Goal: Transaction & Acquisition: Purchase product/service

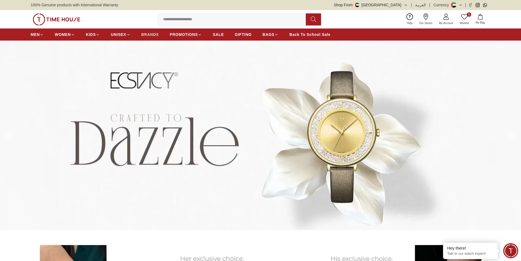
click at [149, 37] on link "BRANDS" at bounding box center [150, 35] width 18 height 10
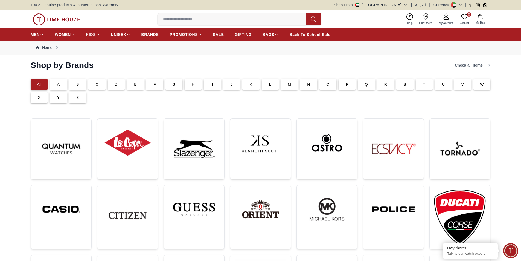
click at [423, 84] on div "T" at bounding box center [424, 84] width 17 height 11
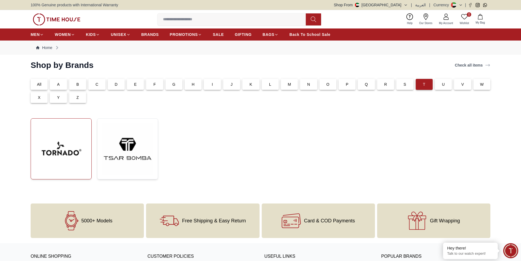
click at [72, 147] on img at bounding box center [61, 149] width 52 height 52
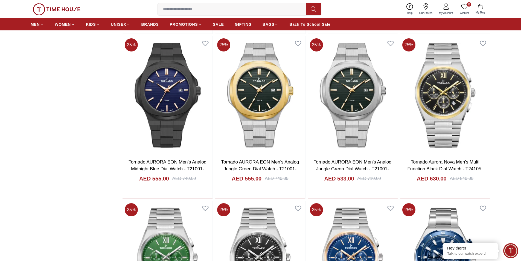
scroll to position [794, 0]
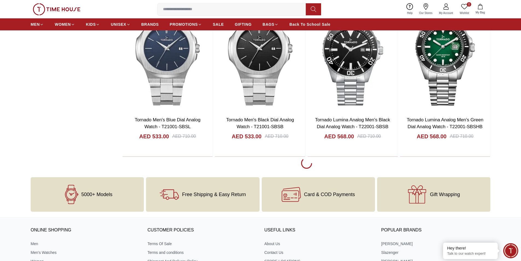
scroll to position [2655, 0]
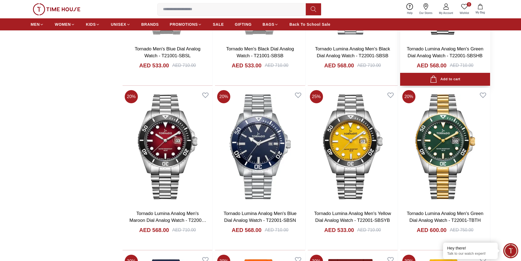
scroll to position [2709, 0]
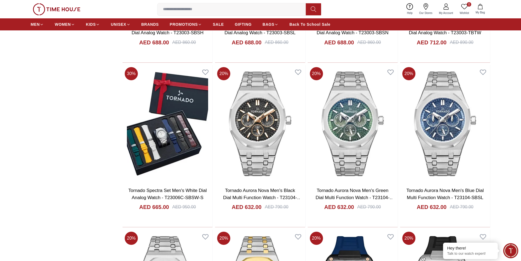
scroll to position [3886, 0]
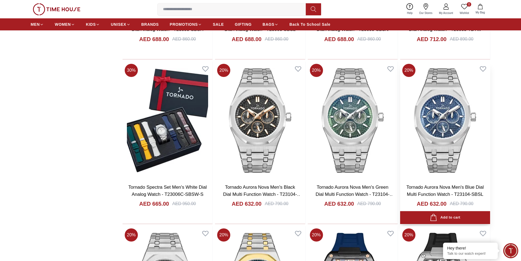
click at [477, 159] on img at bounding box center [445, 121] width 90 height 118
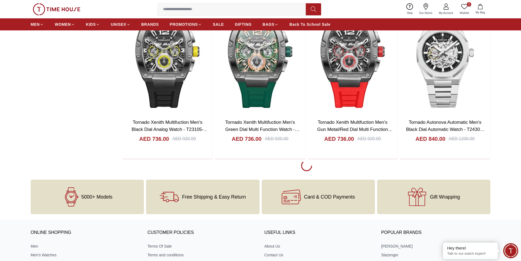
scroll to position [4282, 0]
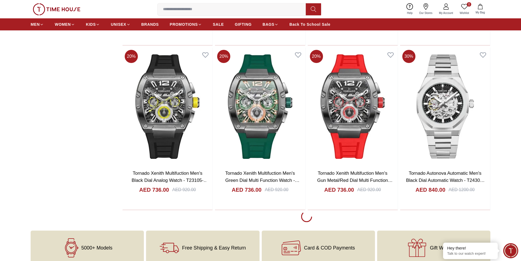
scroll to position [4227, 0]
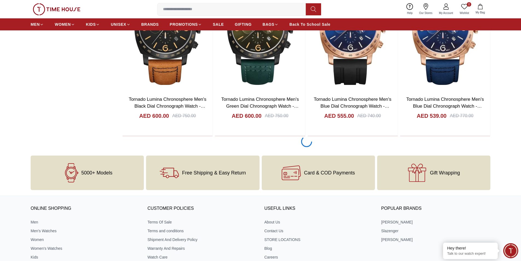
scroll to position [5951, 0]
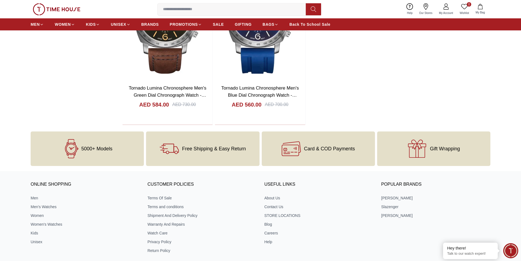
scroll to position [6088, 0]
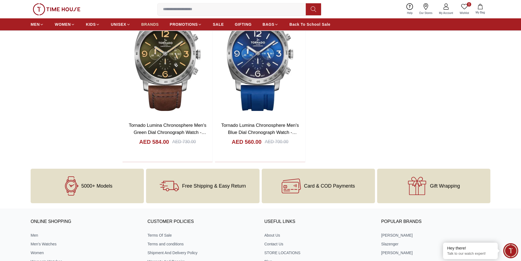
click at [146, 21] on link "BRANDS" at bounding box center [150, 24] width 18 height 10
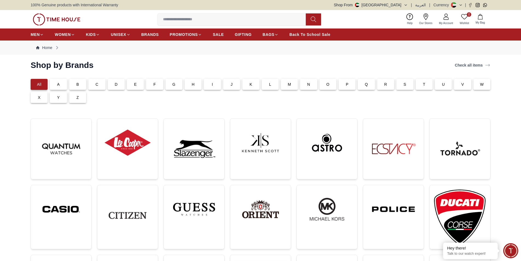
click at [82, 85] on div "B" at bounding box center [77, 84] width 17 height 11
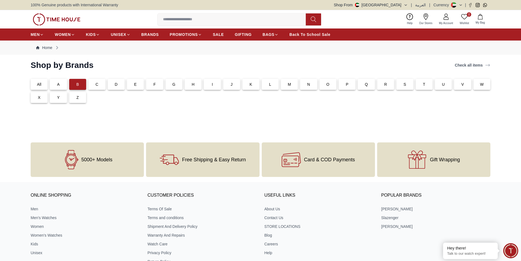
click at [77, 82] on p "B" at bounding box center [77, 84] width 3 height 5
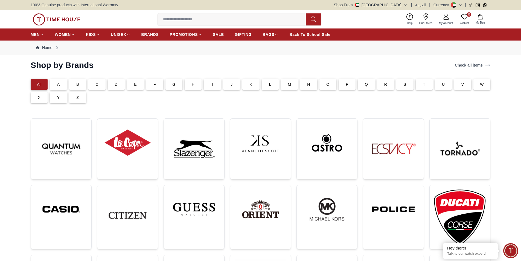
click at [77, 86] on p "B" at bounding box center [77, 84] width 3 height 5
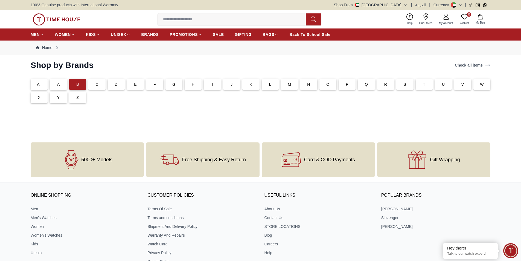
click at [59, 86] on p "A" at bounding box center [58, 84] width 3 height 5
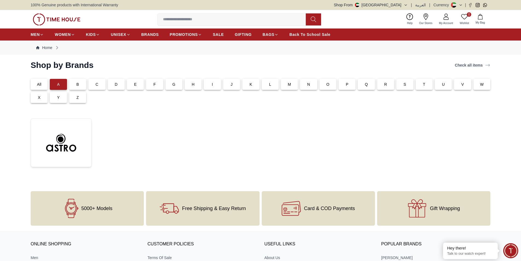
click at [36, 84] on div "All" at bounding box center [39, 84] width 17 height 11
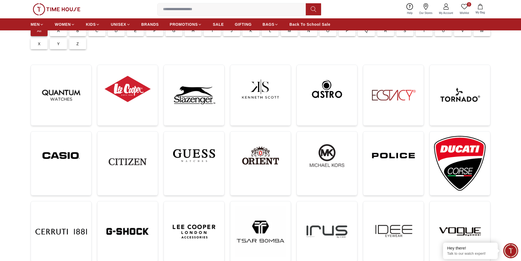
scroll to position [55, 0]
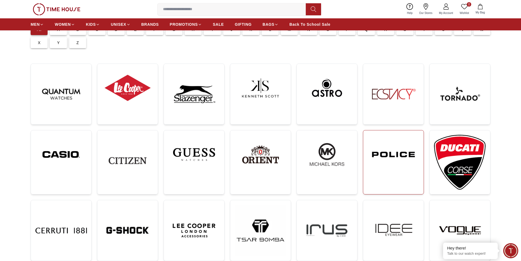
click at [408, 182] on link at bounding box center [393, 162] width 61 height 64
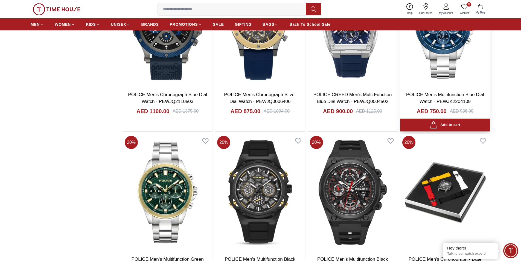
scroll to position [903, 0]
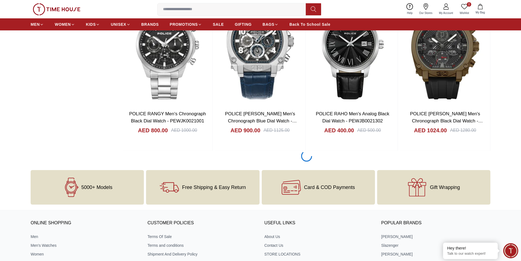
scroll to position [2682, 0]
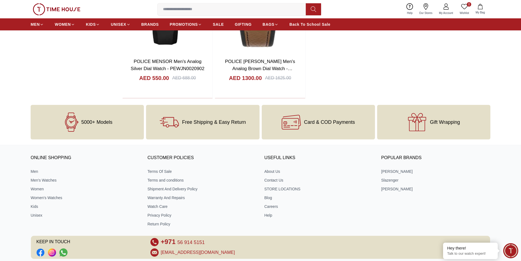
scroll to position [3695, 0]
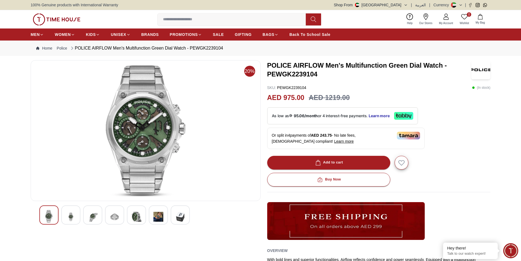
click at [77, 217] on div at bounding box center [70, 214] width 19 height 19
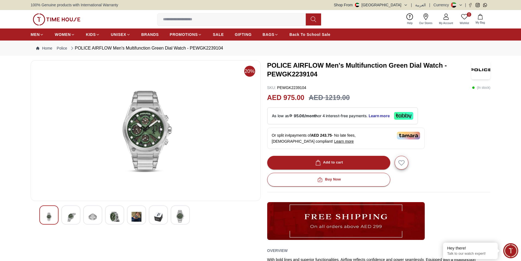
click at [132, 216] on img at bounding box center [137, 216] width 10 height 13
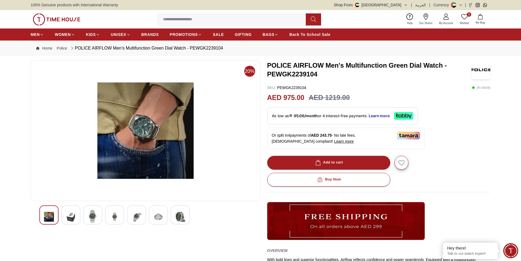
click at [120, 215] on div at bounding box center [114, 214] width 19 height 19
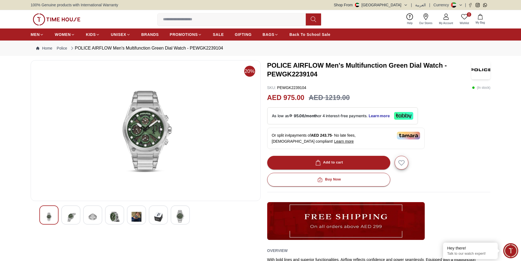
click at [91, 215] on img at bounding box center [93, 216] width 10 height 13
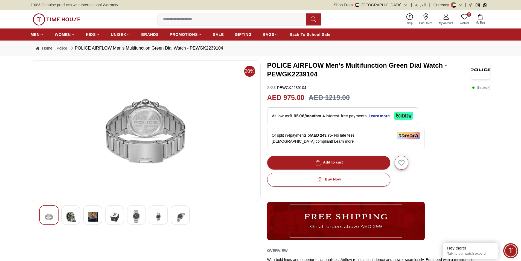
click at [73, 215] on img at bounding box center [71, 216] width 10 height 13
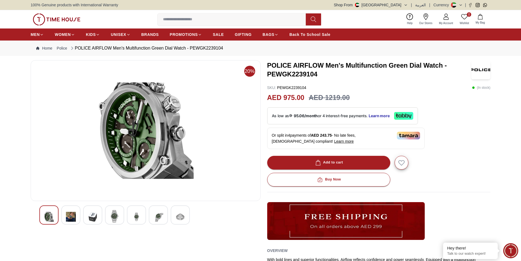
click at [109, 211] on div at bounding box center [114, 214] width 19 height 19
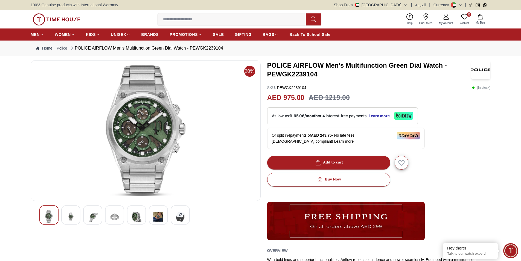
click at [131, 214] on div at bounding box center [136, 214] width 19 height 19
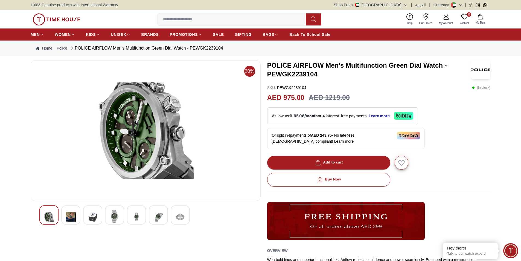
click at [74, 216] on img at bounding box center [71, 216] width 10 height 13
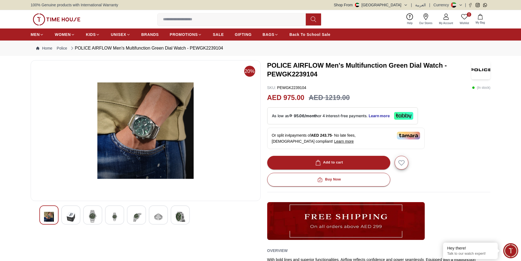
click at [149, 126] on img at bounding box center [145, 130] width 221 height 131
click at [121, 213] on div at bounding box center [114, 214] width 19 height 19
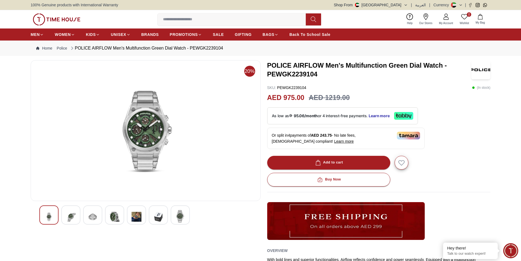
click at [125, 213] on div at bounding box center [145, 214] width 213 height 19
click at [143, 213] on div at bounding box center [136, 214] width 19 height 19
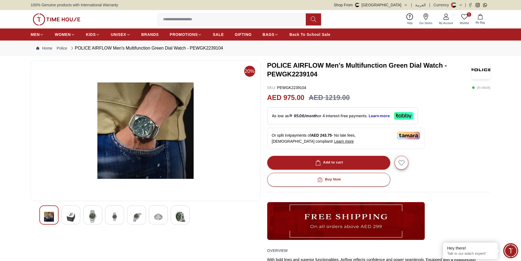
click at [178, 214] on img at bounding box center [180, 216] width 10 height 13
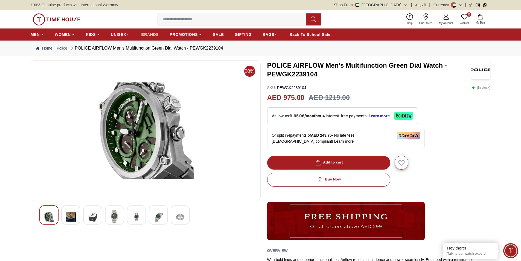
click at [153, 36] on span "BRANDS" at bounding box center [150, 34] width 18 height 5
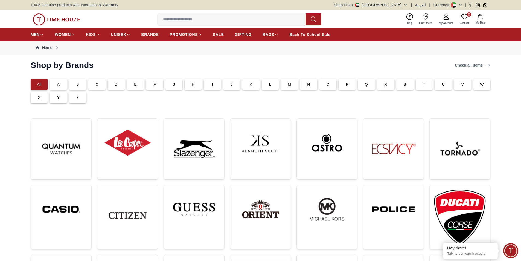
click at [429, 84] on div "T" at bounding box center [424, 84] width 17 height 11
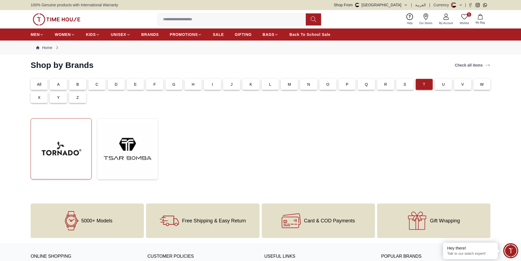
click at [56, 146] on img at bounding box center [61, 149] width 52 height 52
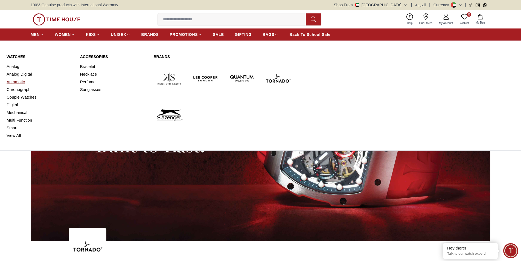
click at [15, 82] on link "Automatic" at bounding box center [40, 82] width 67 height 8
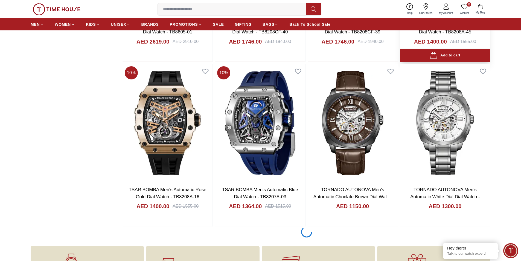
scroll to position [712, 0]
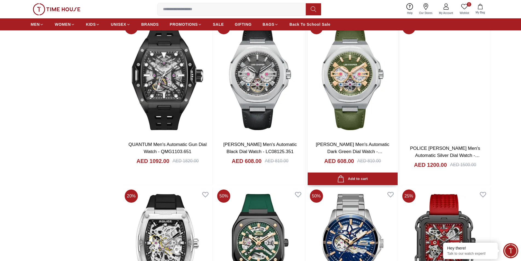
scroll to position [2189, 0]
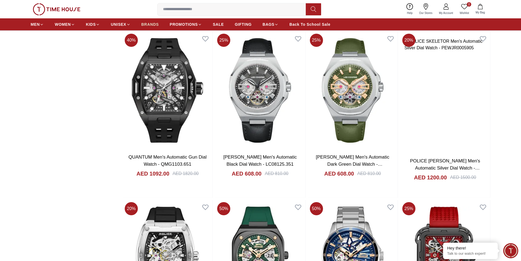
click at [144, 26] on span "BRANDS" at bounding box center [150, 24] width 18 height 5
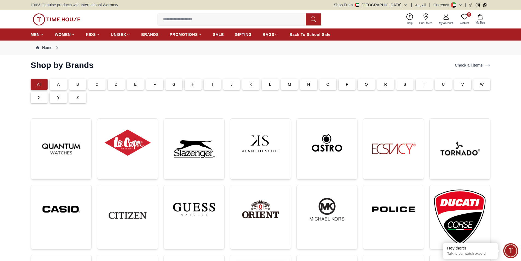
click at [426, 83] on div "T" at bounding box center [424, 84] width 17 height 11
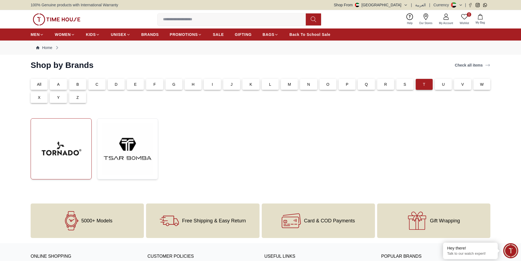
click at [54, 135] on img at bounding box center [61, 149] width 52 height 52
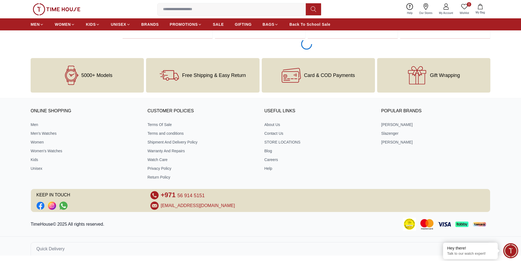
scroll to position [1109, 0]
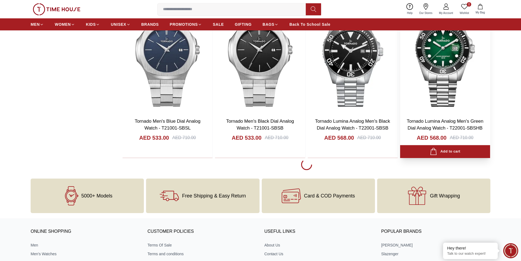
scroll to position [2724, 0]
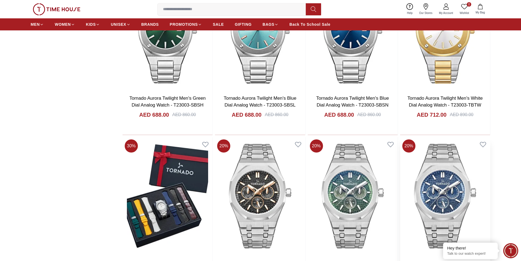
scroll to position [3819, 0]
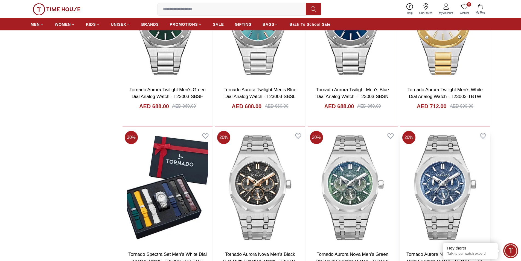
click at [435, 178] on img at bounding box center [445, 188] width 90 height 118
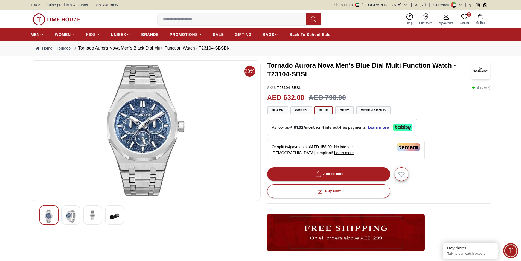
click at [63, 219] on div at bounding box center [70, 214] width 19 height 19
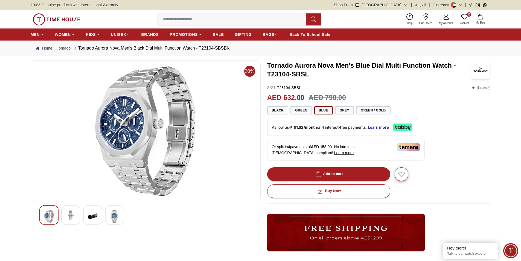
click at [91, 218] on img at bounding box center [93, 216] width 10 height 13
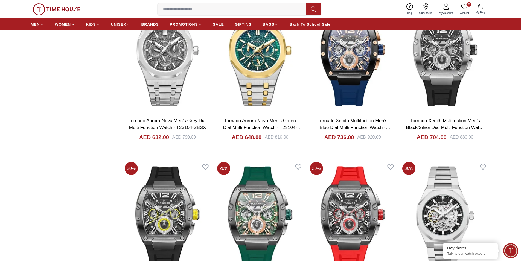
scroll to position [4254, 0]
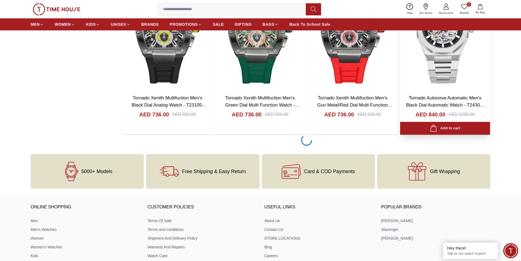
scroll to position [4336, 0]
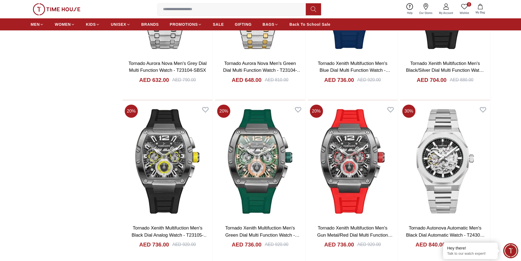
scroll to position [4269, 0]
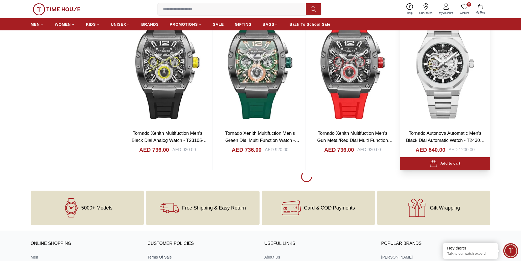
click at [450, 79] on img at bounding box center [445, 67] width 90 height 118
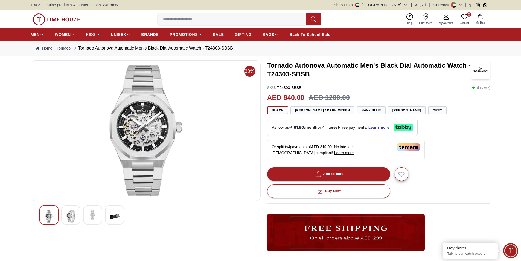
click at [76, 212] on img at bounding box center [71, 216] width 10 height 13
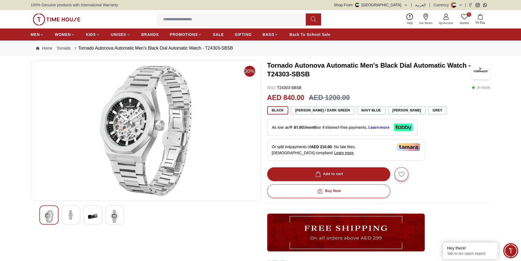
click at [77, 213] on div at bounding box center [70, 214] width 19 height 19
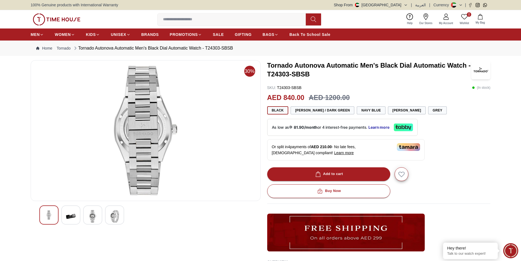
click at [49, 214] on img at bounding box center [49, 215] width 10 height 10
click at [69, 216] on img at bounding box center [71, 216] width 10 height 13
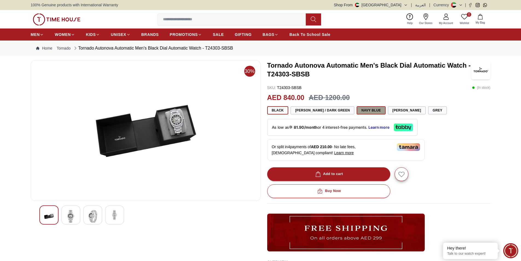
click at [365, 108] on button "Navy Blue" at bounding box center [371, 110] width 29 height 8
